Goal: Task Accomplishment & Management: Complete application form

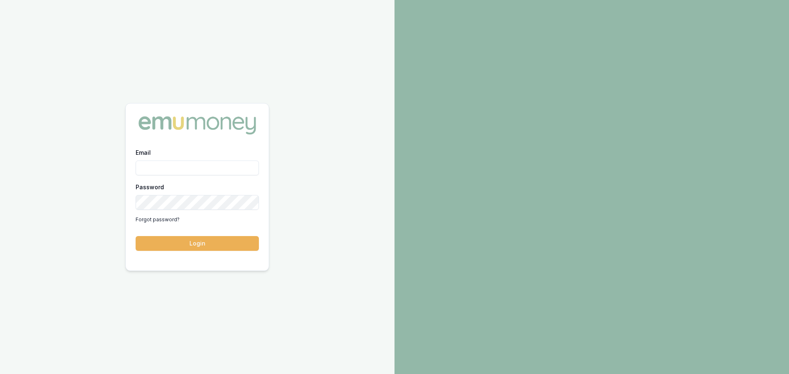
type input "[PERSON_NAME][EMAIL_ADDRESS][PERSON_NAME][DOMAIN_NAME]"
click at [136, 236] on button "Login" at bounding box center [197, 243] width 123 height 15
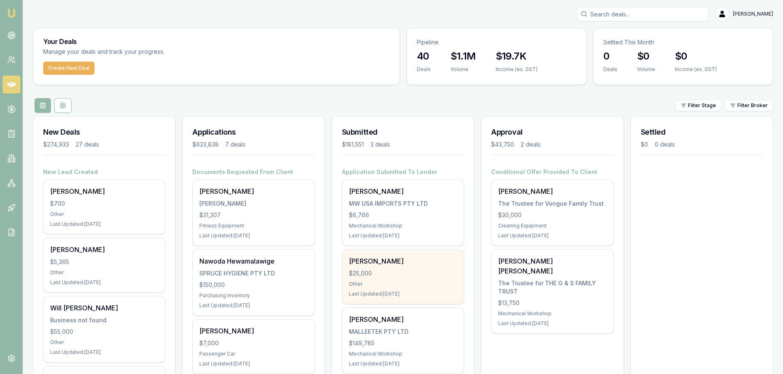
click at [374, 259] on div "Toni Bugeja" at bounding box center [403, 261] width 108 height 10
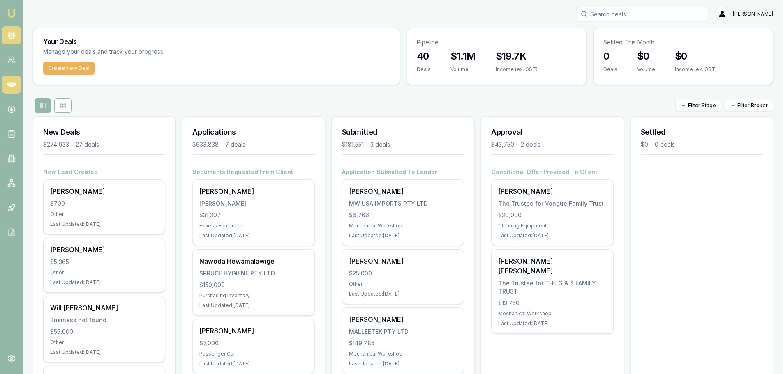
click at [15, 33] on icon at bounding box center [11, 35] width 8 height 8
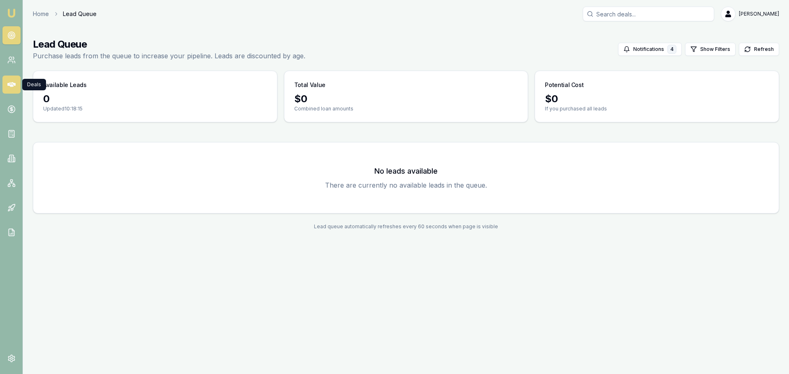
click at [15, 85] on icon at bounding box center [11, 84] width 8 height 5
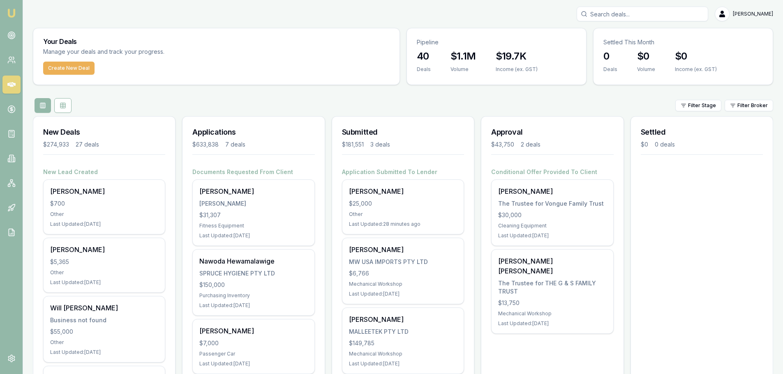
click at [8, 41] on link at bounding box center [11, 35] width 18 height 18
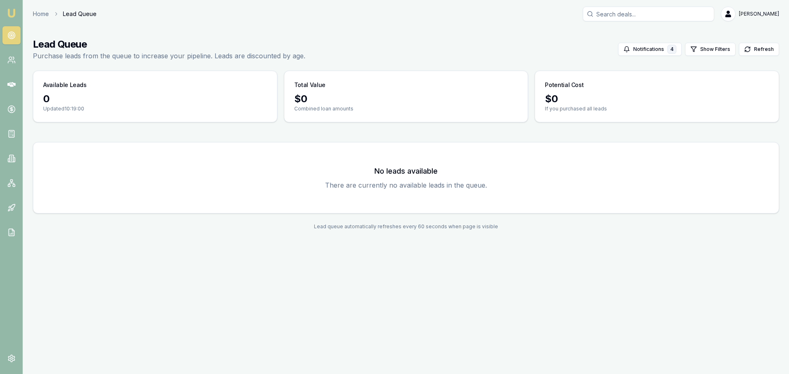
click at [146, 13] on div "Home Lead Queue Brad Hearns" at bounding box center [406, 14] width 746 height 15
drag, startPoint x: 146, startPoint y: 13, endPoint x: 143, endPoint y: 4, distance: 10.2
click at [146, 14] on div "Home Lead Queue Brad Hearns" at bounding box center [406, 14] width 746 height 15
click at [15, 62] on icon at bounding box center [11, 60] width 8 height 8
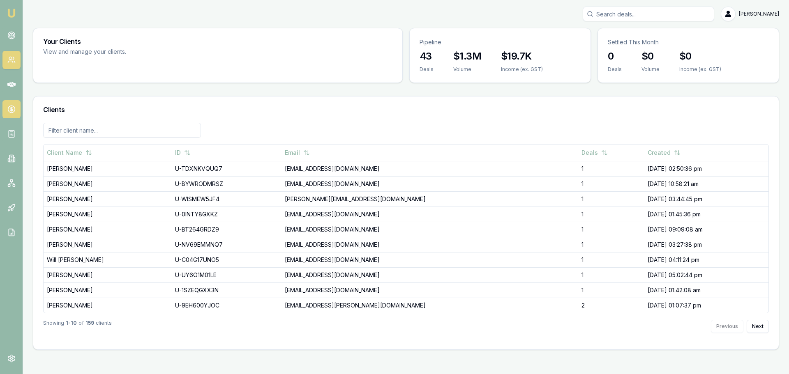
click at [8, 112] on icon at bounding box center [11, 109] width 8 height 8
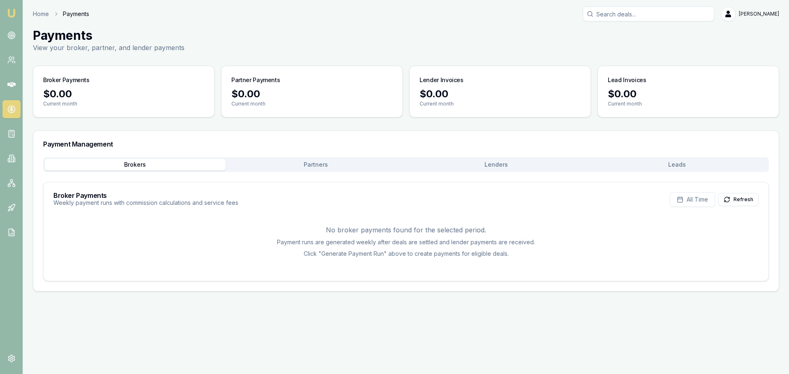
click at [298, 164] on button "Partners" at bounding box center [316, 165] width 181 height 12
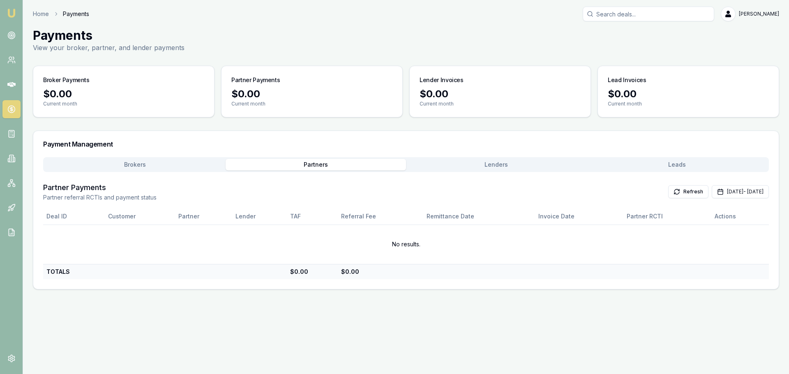
click at [504, 165] on button "Lenders" at bounding box center [496, 165] width 181 height 12
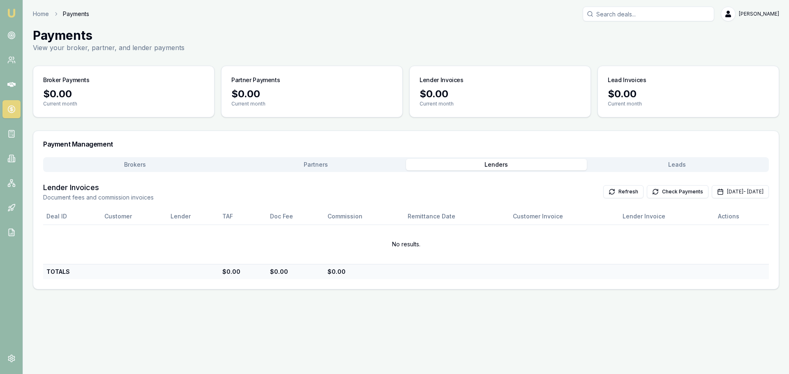
click at [686, 162] on button "Leads" at bounding box center [677, 165] width 181 height 12
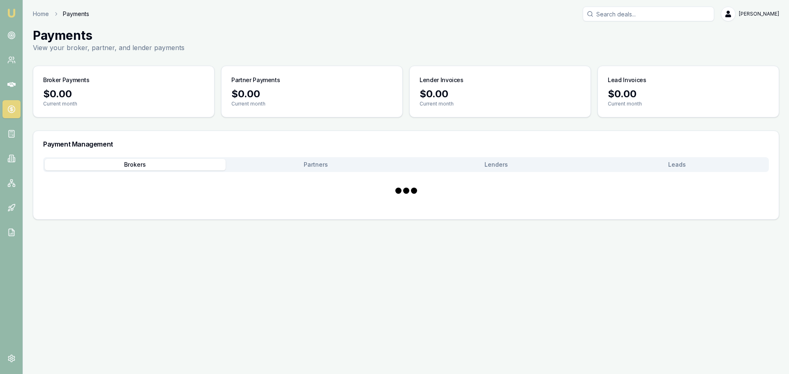
click at [113, 160] on button "Brokers" at bounding box center [135, 165] width 181 height 12
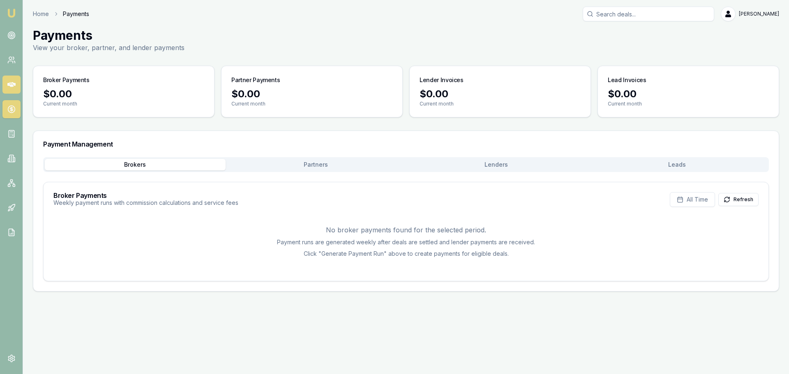
click at [8, 86] on icon at bounding box center [11, 84] width 8 height 5
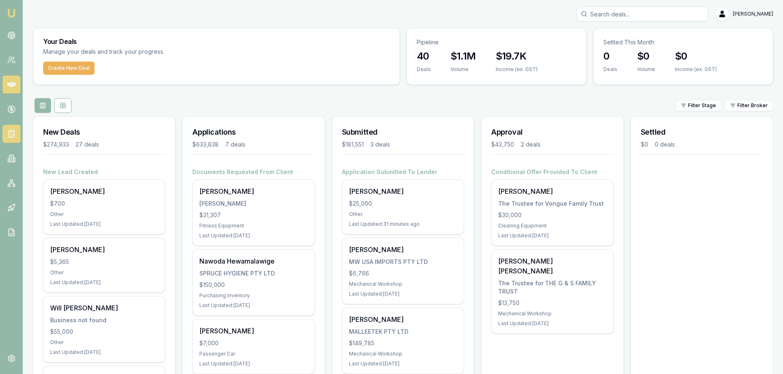
click at [13, 136] on icon at bounding box center [11, 134] width 8 height 8
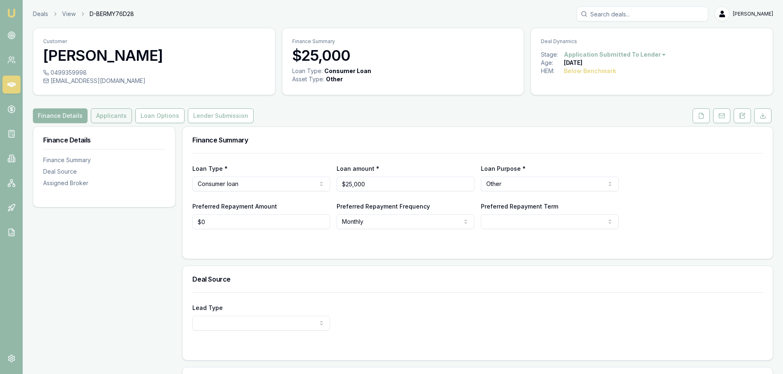
click at [98, 113] on button "Applicants" at bounding box center [111, 115] width 41 height 15
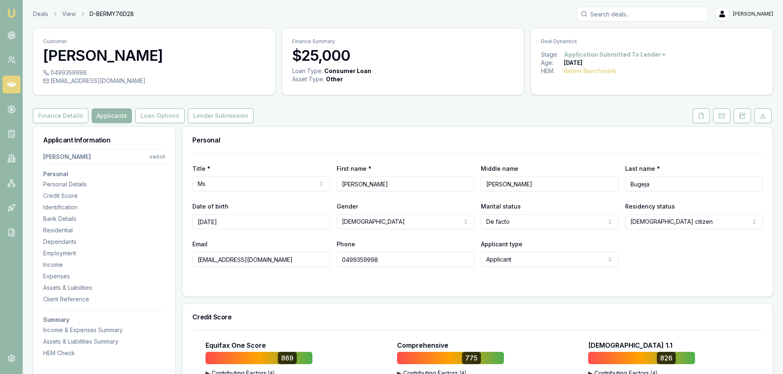
click at [134, 113] on link "Loan Options" at bounding box center [160, 115] width 53 height 15
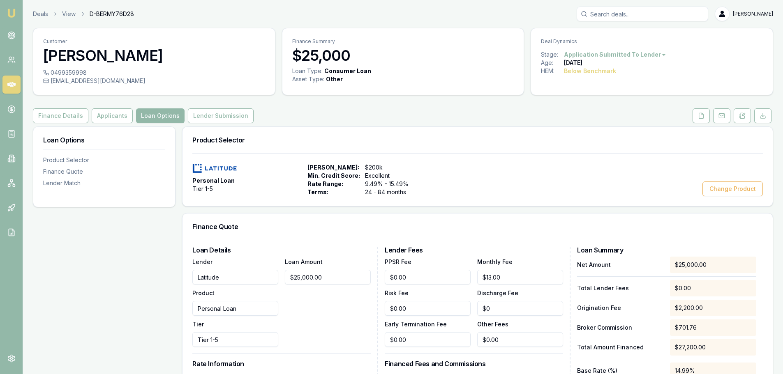
scroll to position [164, 0]
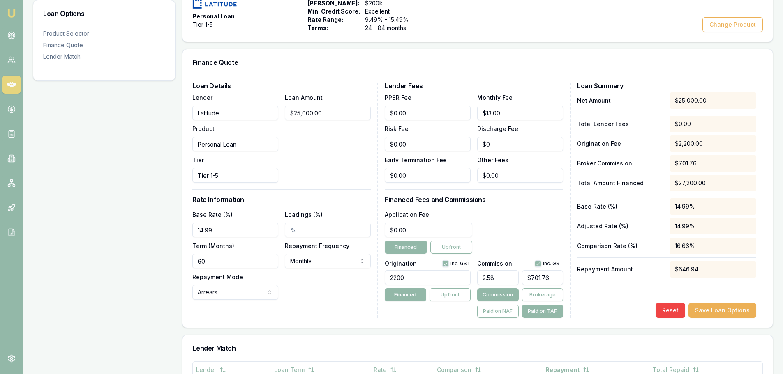
drag, startPoint x: 500, startPoint y: 275, endPoint x: 431, endPoint y: 282, distance: 69.0
click at [431, 282] on div "Origination inc. GST 2200 Financed Upfront Commission inc. GST 2.58 $701.76 Com…" at bounding box center [474, 287] width 178 height 61
type input "2"
type input "$544.00"
type input "2.4"
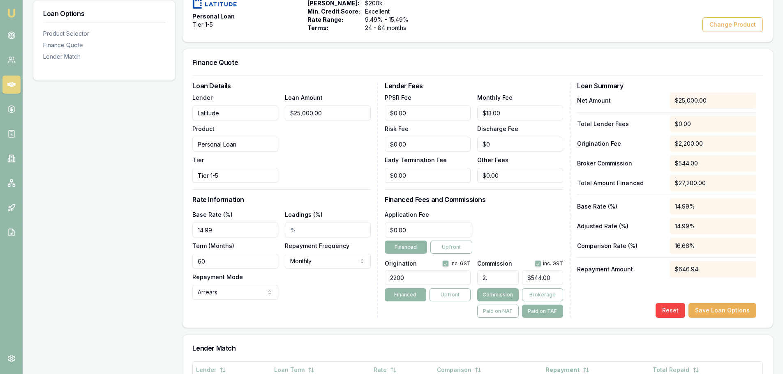
type input "$652.80"
type input "2.47"
type input "$671.84"
type input "2.475"
type input "$673.20"
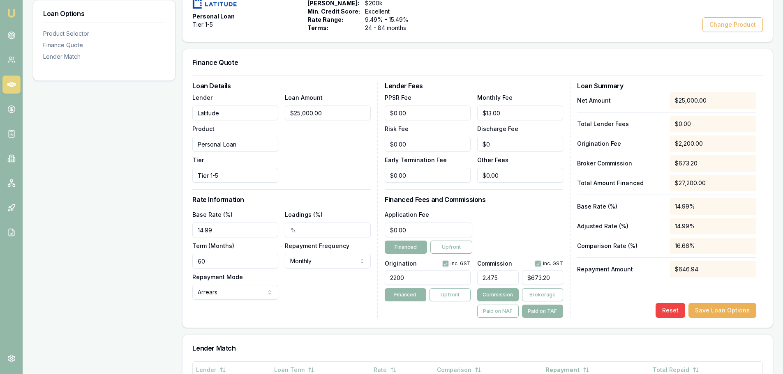
type input "2.48%"
click at [496, 296] on button "Commission" at bounding box center [497, 295] width 41 height 13
click at [556, 315] on button "Paid on TAF" at bounding box center [542, 311] width 41 height 13
click at [551, 309] on button "Paid on TAF" at bounding box center [542, 311] width 41 height 13
type input "$673.20"
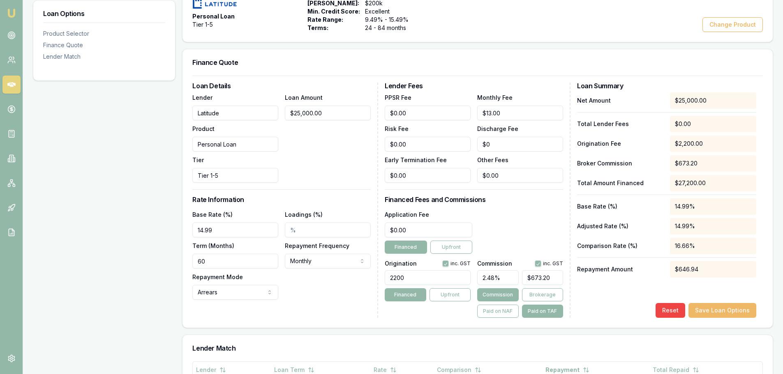
click at [727, 312] on button "Save Loan Options" at bounding box center [722, 310] width 68 height 15
click at [107, 235] on div "Loan Options Product Selector Finance Quote Lender Match" at bounding box center [104, 264] width 143 height 605
drag, startPoint x: 68, startPoint y: 235, endPoint x: 85, endPoint y: 238, distance: 17.5
click at [68, 235] on div "Loan Options Product Selector Finance Quote Lender Match" at bounding box center [104, 264] width 143 height 605
click at [145, 165] on div "Loan Options Product Selector Finance Quote Lender Match" at bounding box center [104, 264] width 143 height 605
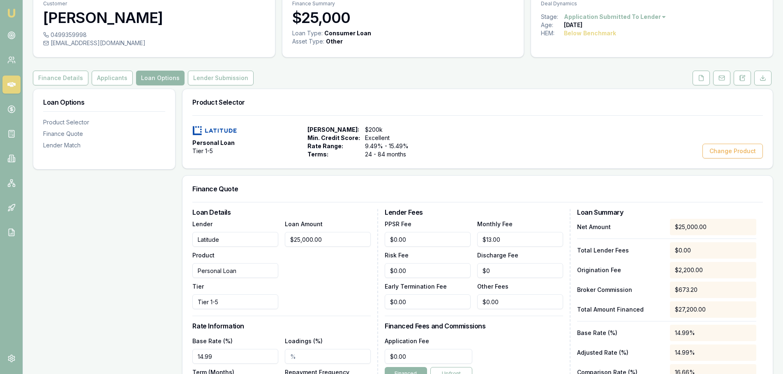
scroll to position [0, 0]
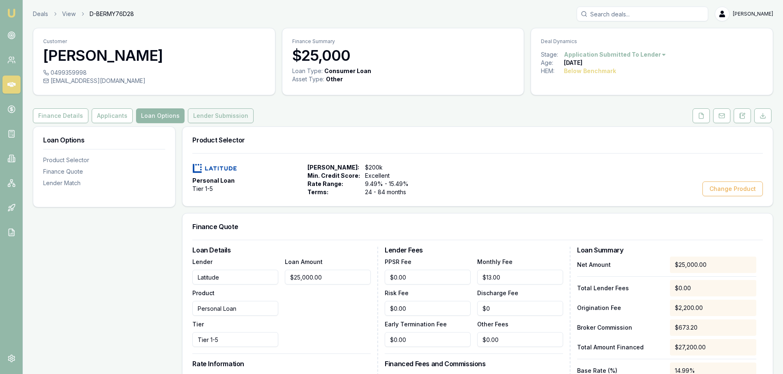
click at [202, 116] on button "Lender Submission" at bounding box center [221, 115] width 66 height 15
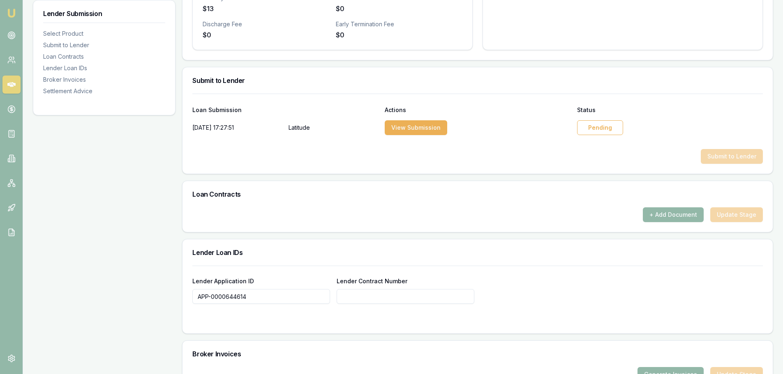
scroll to position [370, 0]
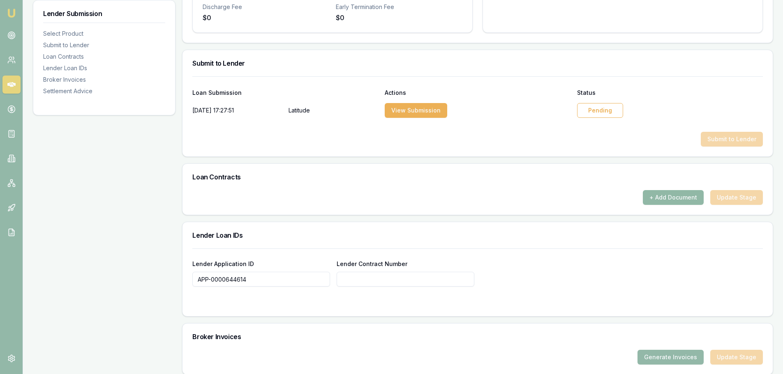
click at [676, 193] on button "+ Add Document" at bounding box center [673, 197] width 61 height 15
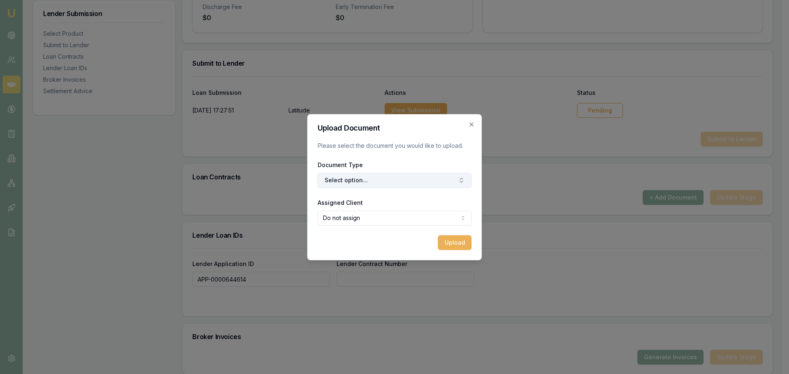
click at [357, 181] on button "Select option..." at bounding box center [395, 180] width 154 height 15
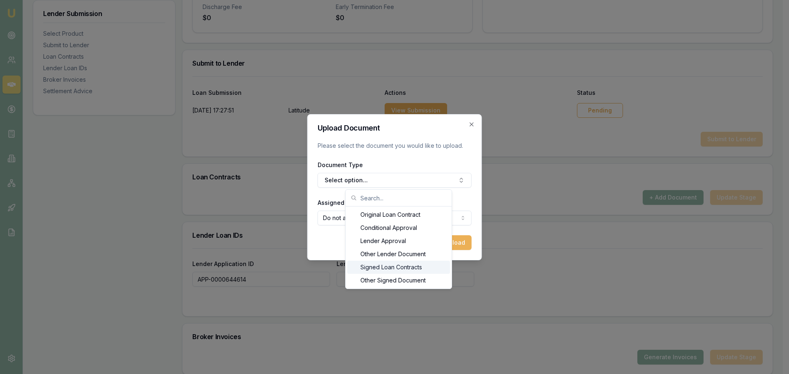
click at [384, 268] on div "Signed Loan Contracts" at bounding box center [398, 267] width 103 height 13
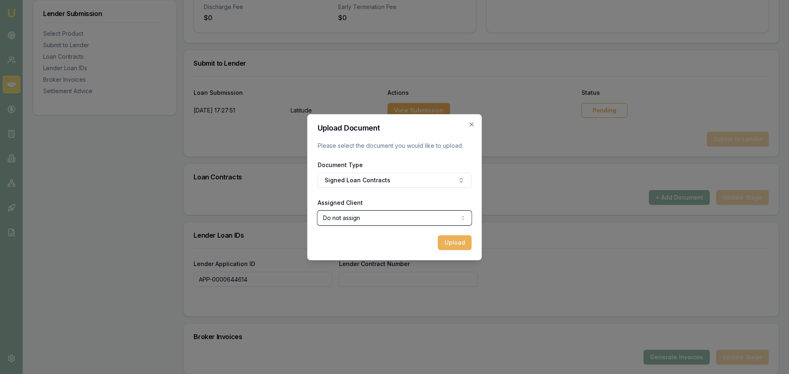
click at [457, 245] on button "Upload" at bounding box center [452, 242] width 34 height 15
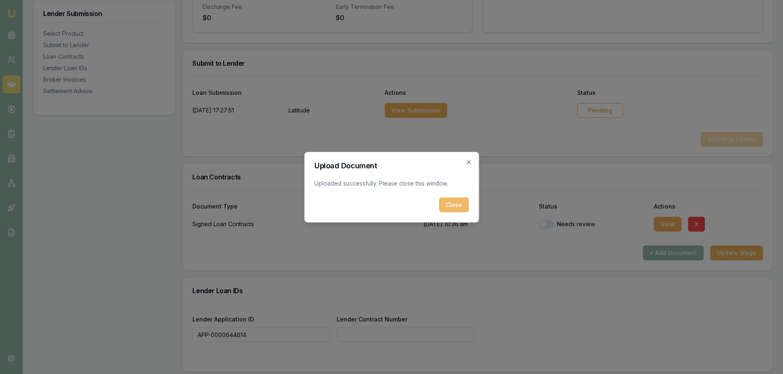
click at [455, 208] on button "Close" at bounding box center [454, 205] width 30 height 15
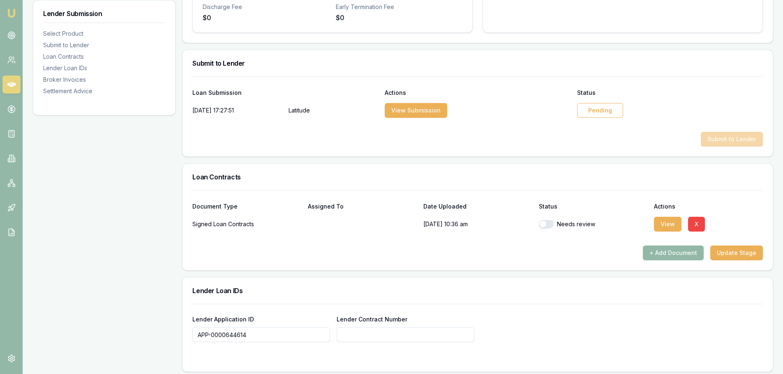
click at [550, 226] on button "button" at bounding box center [546, 224] width 15 height 8
checkbox input "true"
drag, startPoint x: 237, startPoint y: 336, endPoint x: 185, endPoint y: 330, distance: 52.6
click at [185, 330] on div "Lender Application ID APP-0000644614 Lender Contract Number" at bounding box center [477, 338] width 590 height 68
click at [414, 335] on input "Lender Contract Number" at bounding box center [406, 335] width 138 height 15
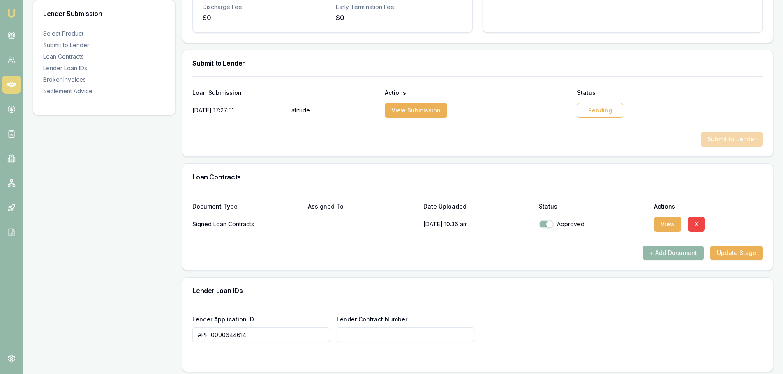
paste input "APP-0000644614"
type input "APP-0000644614"
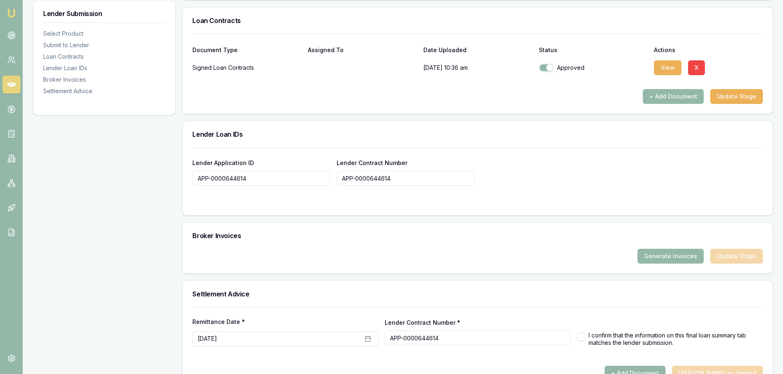
scroll to position [550, 0]
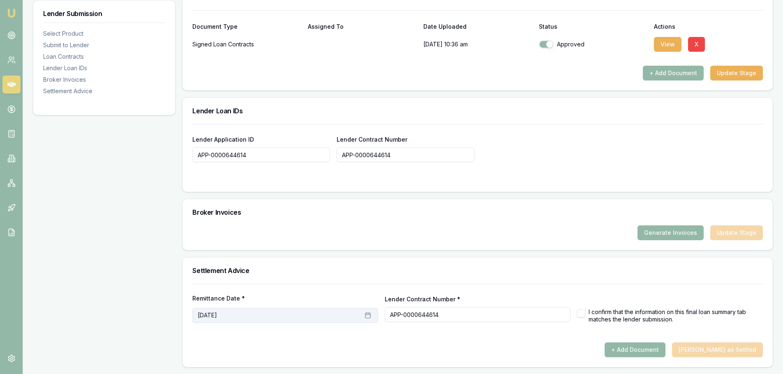
click at [260, 312] on button "September 1st, 2025" at bounding box center [285, 315] width 186 height 15
click at [256, 231] on button "4" at bounding box center [256, 228] width 13 height 13
click at [363, 277] on div "Settlement Advice" at bounding box center [477, 271] width 590 height 26
click at [580, 314] on button "button" at bounding box center [581, 313] width 8 height 8
checkbox input "false"
